Goal: Check status: Check status

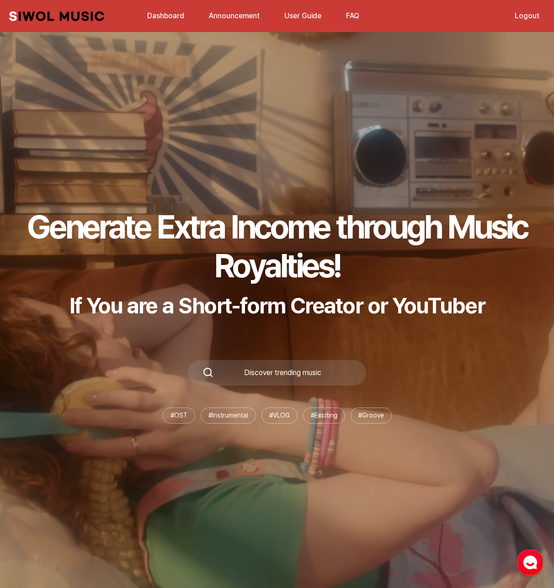
click at [155, 6] on ul "Dashboard Announcement User Guide FAQ" at bounding box center [253, 16] width 223 height 22
click at [155, 13] on link "Dashboard" at bounding box center [166, 16] width 48 height 20
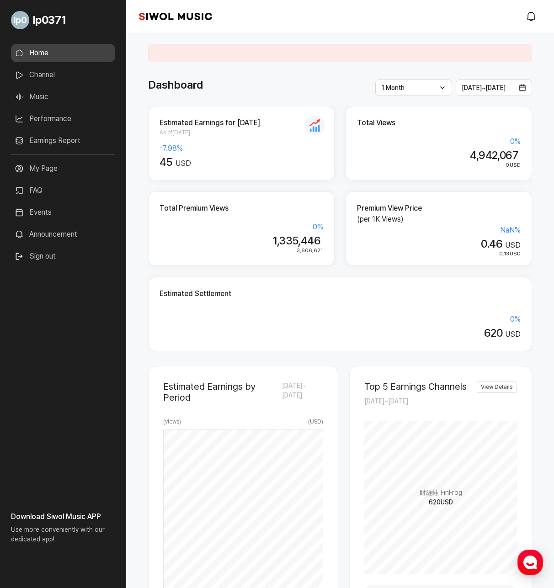
click at [343, 82] on div "Dashboard" at bounding box center [340, 85] width 384 height 16
click at [59, 138] on link "Earnings Report" at bounding box center [63, 141] width 104 height 18
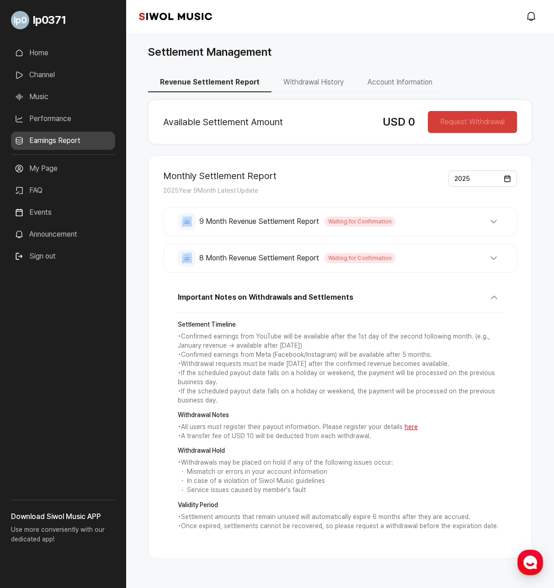
click at [494, 262] on button "8 Month Revenue Settlement Report Waiting for Confirmation" at bounding box center [340, 258] width 324 height 17
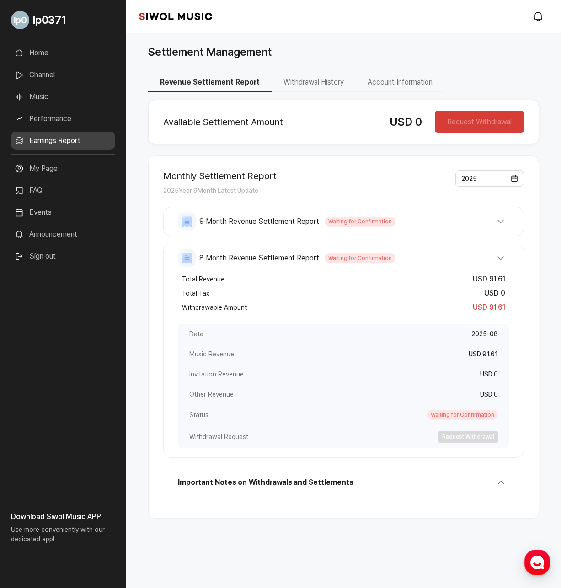
click at [500, 485] on button "Important Notes on Withdrawals and Settlements" at bounding box center [343, 487] width 331 height 24
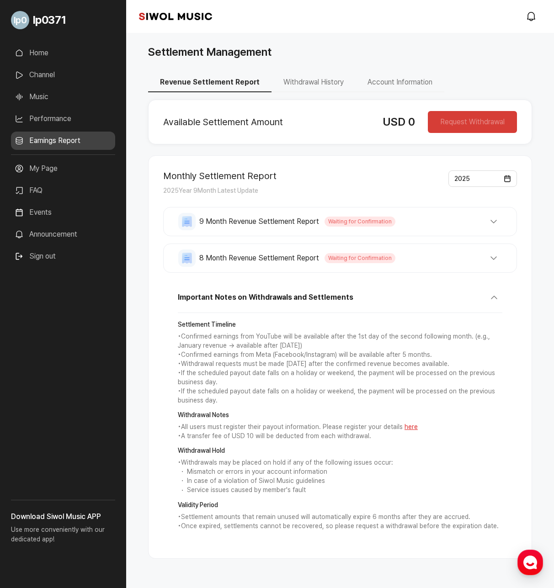
click at [495, 261] on button "8 Month Revenue Settlement Report Waiting for Confirmation" at bounding box center [340, 258] width 324 height 17
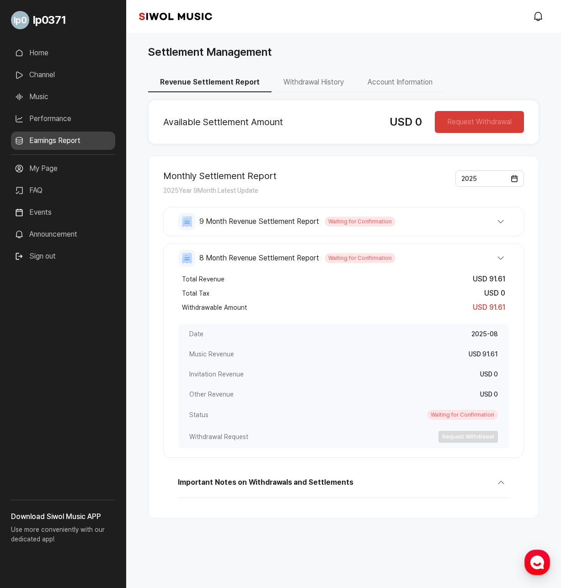
click at [500, 224] on button "9 Month Revenue Settlement Report Waiting for Confirmation" at bounding box center [343, 221] width 331 height 17
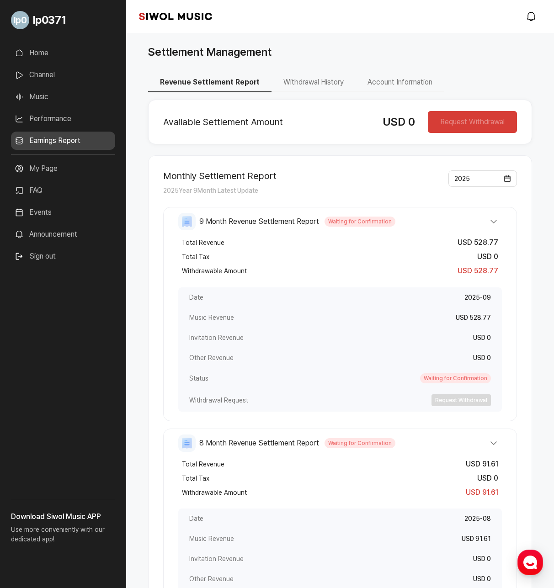
click at [500, 222] on button "9 Month Revenue Settlement Report Waiting for Confirmation" at bounding box center [340, 221] width 324 height 17
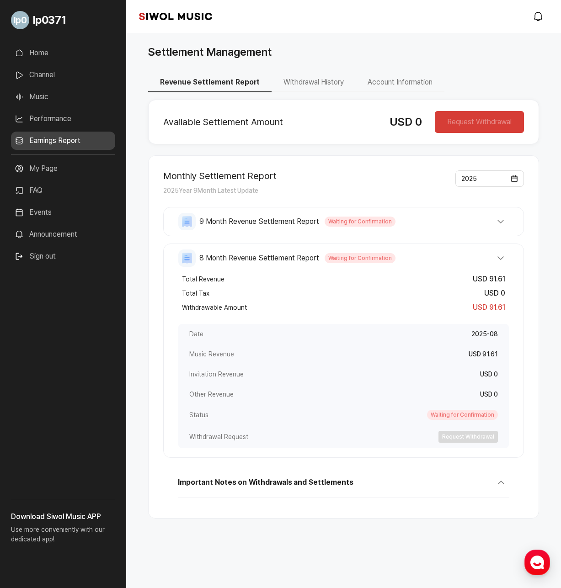
click at [501, 259] on button "8 Month Revenue Settlement Report Waiting for Confirmation" at bounding box center [343, 258] width 331 height 17
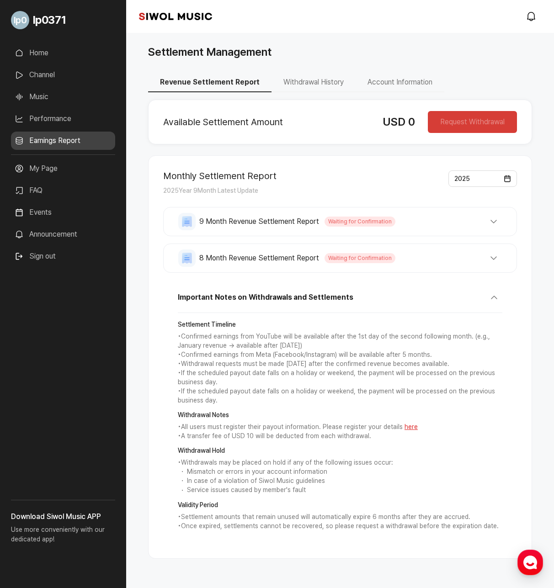
click at [495, 259] on button "8 Month Revenue Settlement Report Waiting for Confirmation" at bounding box center [340, 258] width 324 height 17
